Goal: Complete application form: Fill out and submit a form for a specific purpose

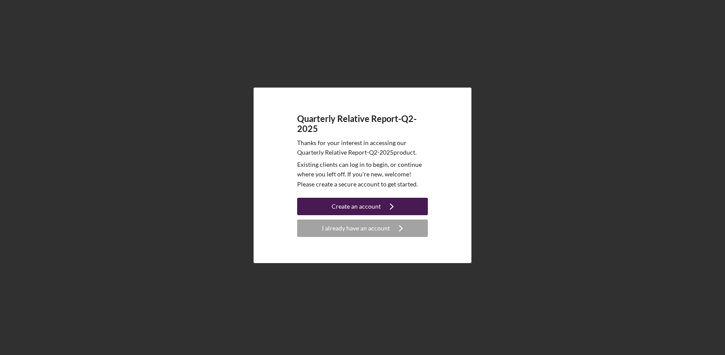
click at [323, 207] on button "Create an account Icon/Navigate" at bounding box center [362, 206] width 131 height 17
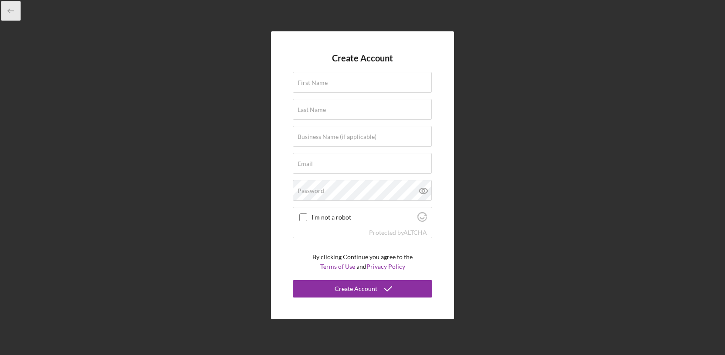
click at [9, 10] on icon "button" at bounding box center [11, 11] width 20 height 20
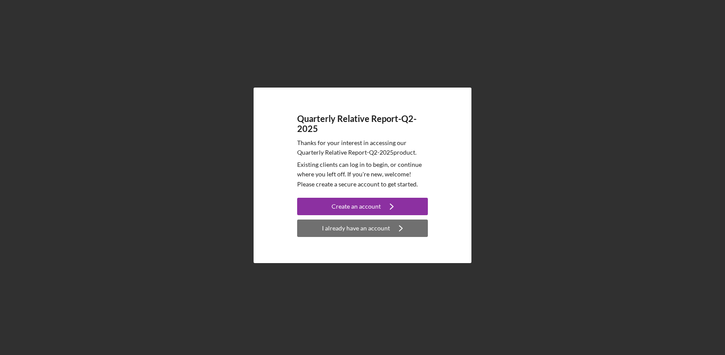
click at [354, 231] on div "I already have an account" at bounding box center [356, 228] width 68 height 17
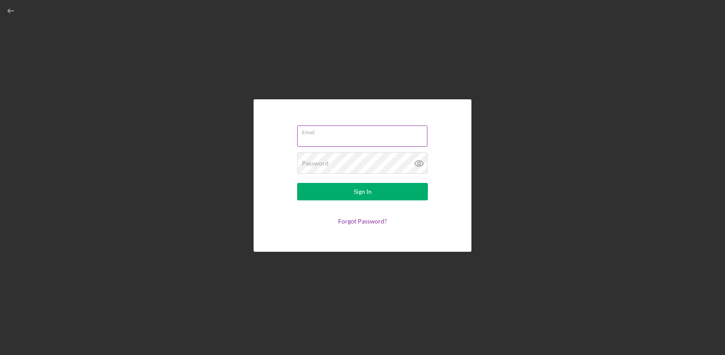
type input "[EMAIL_ADDRESS][DOMAIN_NAME]"
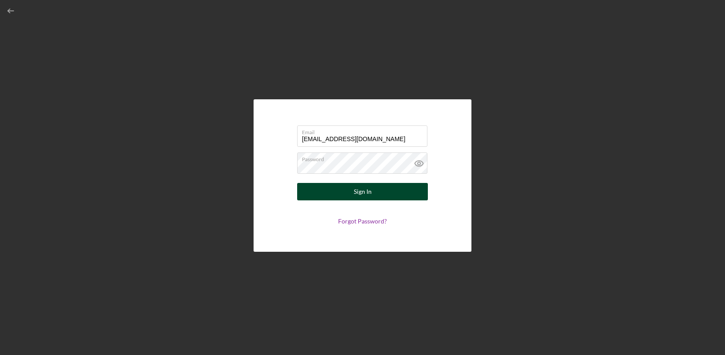
click at [348, 199] on button "Sign In" at bounding box center [362, 191] width 131 height 17
